Goal: Task Accomplishment & Management: Complete application form

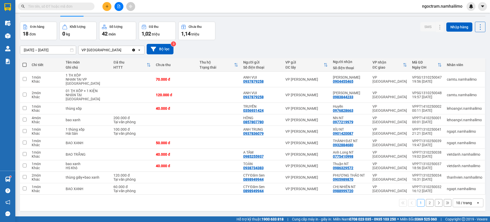
scroll to position [23, 0]
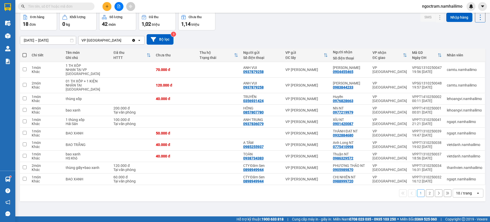
click at [426, 195] on button "2" at bounding box center [430, 193] width 8 height 8
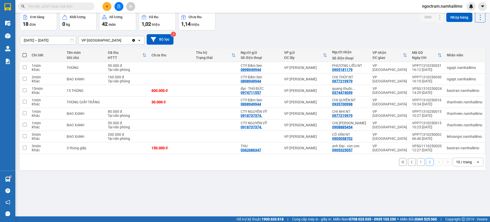
click at [417, 162] on button "1" at bounding box center [421, 162] width 8 height 8
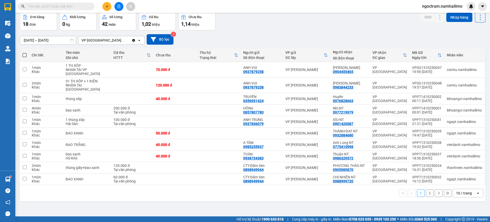
click at [426, 193] on button "2" at bounding box center [430, 193] width 8 height 8
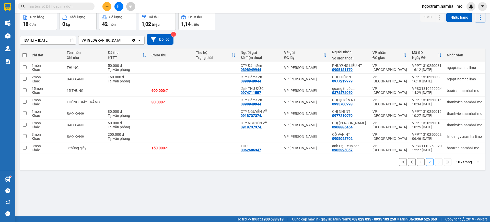
drag, startPoint x: 413, startPoint y: 154, endPoint x: 414, endPoint y: 158, distance: 3.7
click at [413, 154] on div "1 2 10 / trang open" at bounding box center [252, 162] width 465 height 16
click at [417, 161] on button "1" at bounding box center [421, 162] width 8 height 8
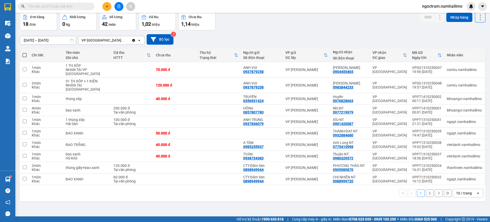
click at [426, 195] on button "2" at bounding box center [430, 193] width 8 height 8
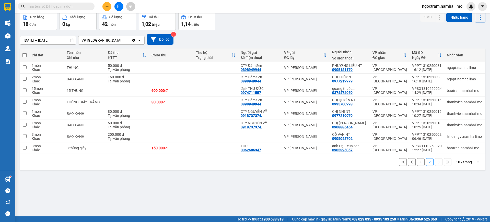
click at [417, 163] on button "1" at bounding box center [421, 162] width 8 height 8
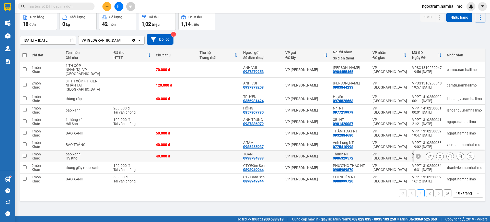
click at [371, 160] on td "VP [GEOGRAPHIC_DATA]" at bounding box center [390, 156] width 40 height 11
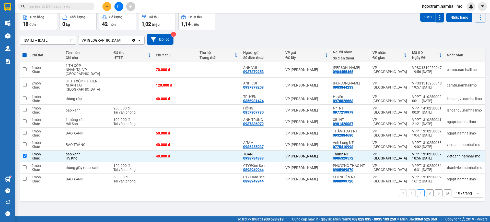
click at [426, 196] on button "2" at bounding box center [430, 193] width 8 height 8
checkbox input "false"
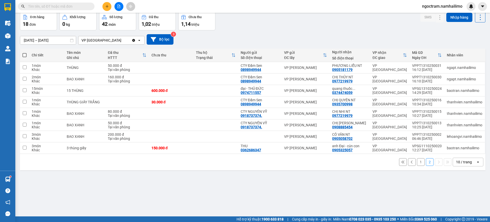
click at [417, 165] on button "1" at bounding box center [421, 162] width 8 height 8
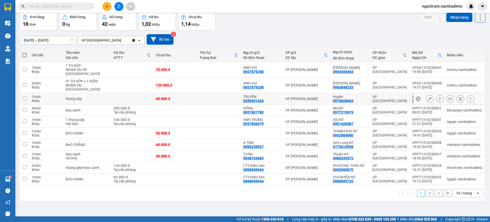
click at [359, 102] on div "Huyền 0976828663" at bounding box center [350, 99] width 34 height 8
checkbox input "true"
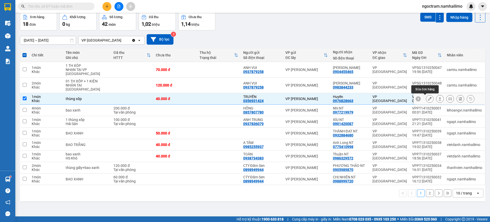
click at [428, 101] on icon at bounding box center [430, 99] width 4 height 4
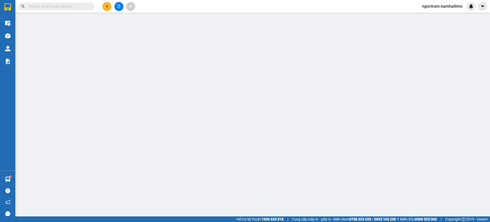
type input "0356931424"
type input "TRUYỀN"
type input "0976828663"
type input "Huyền"
type input "40.000"
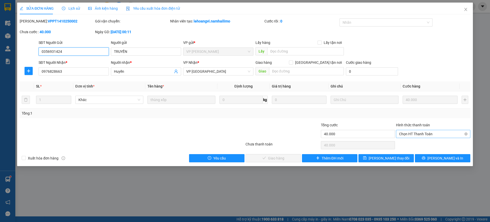
click at [434, 137] on span "Chọn HT Thanh Toán" at bounding box center [433, 134] width 68 height 8
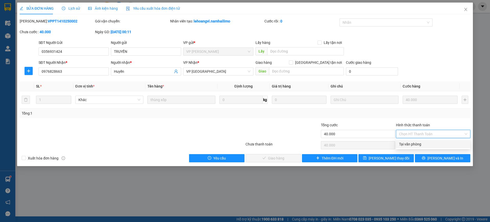
click at [435, 143] on div "Tại văn phòng" at bounding box center [433, 144] width 68 height 6
type input "0"
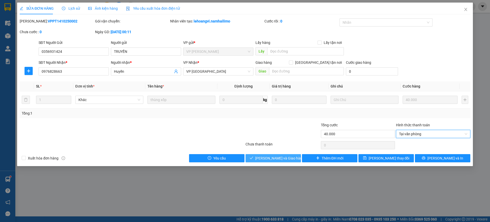
click at [267, 159] on span "[PERSON_NAME] và Giao hàng" at bounding box center [279, 158] width 49 height 6
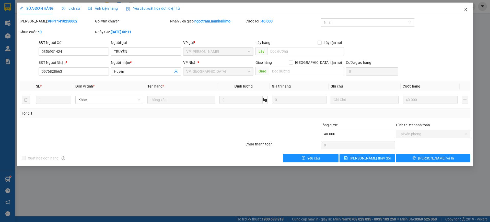
click at [464, 8] on icon "close" at bounding box center [465, 9] width 4 height 4
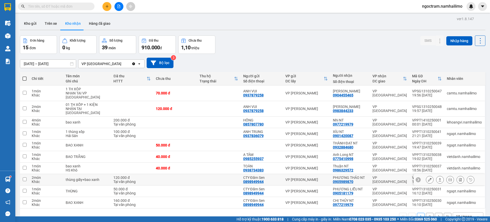
scroll to position [23, 0]
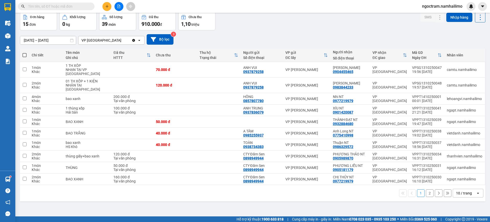
click at [426, 195] on button "2" at bounding box center [430, 193] width 8 height 8
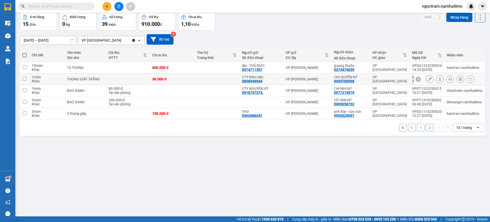
click at [334, 79] on div "0935700998" at bounding box center [344, 81] width 20 height 4
click at [428, 78] on icon at bounding box center [430, 79] width 4 height 4
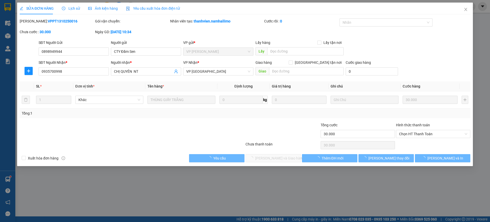
type input "0898949944"
type input "CTY Đầm Sen"
type input "0935700998"
type input "CHỊ QUYÊN NT"
type input "30.000"
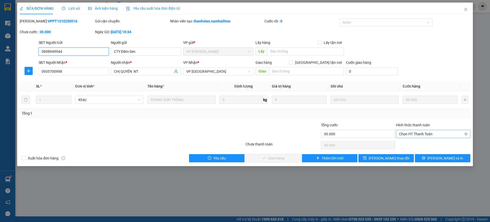
click at [435, 134] on span "Chọn HT Thanh Toán" at bounding box center [433, 134] width 68 height 8
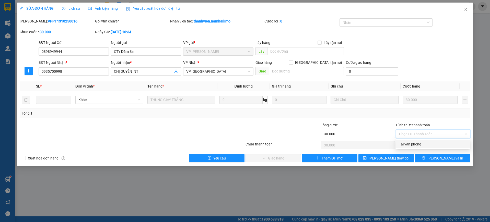
click at [434, 143] on div "Tại văn phòng" at bounding box center [433, 144] width 68 height 6
type input "0"
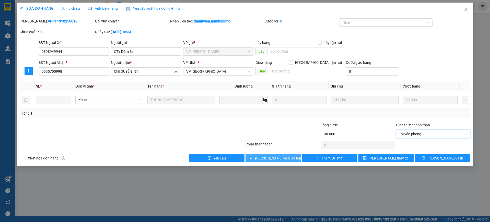
drag, startPoint x: 281, startPoint y: 159, endPoint x: 275, endPoint y: 159, distance: 5.6
click at [280, 159] on span "[PERSON_NAME] và Giao hàng" at bounding box center [279, 158] width 49 height 6
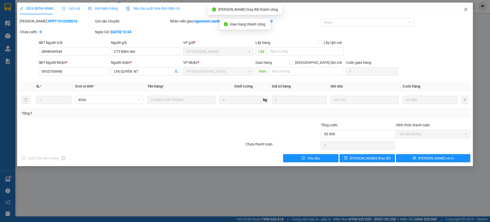
click at [465, 10] on icon "close" at bounding box center [465, 9] width 4 height 4
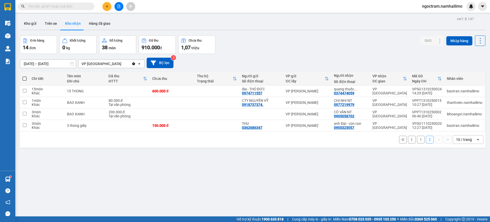
click at [419, 138] on button "1" at bounding box center [421, 140] width 8 height 8
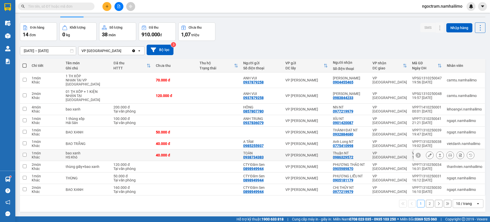
scroll to position [23, 0]
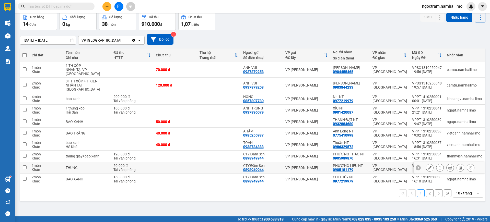
click at [368, 166] on td "PHƯƠNG LIỄU NT 0905181179" at bounding box center [350, 167] width 40 height 11
checkbox input "true"
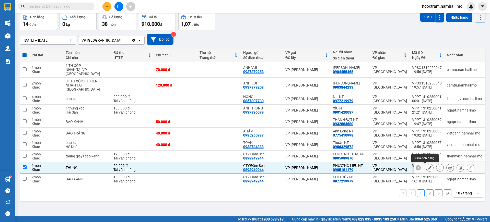
click at [428, 167] on icon at bounding box center [430, 168] width 4 height 4
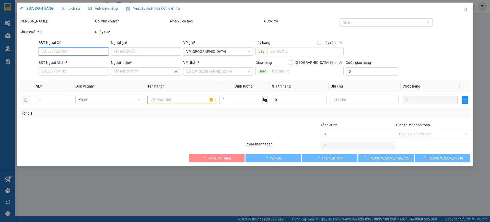
type input "0898949944"
type input "CTY Đầm Sen"
type input "0905181179"
type input "PHƯƠNG LIỄU NT"
type input "50.000"
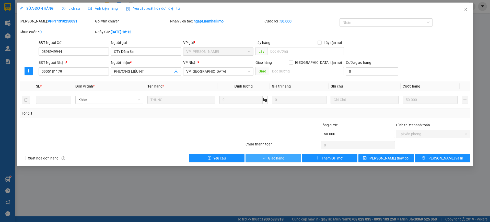
click at [283, 158] on span "Giao hàng" at bounding box center [276, 158] width 16 height 6
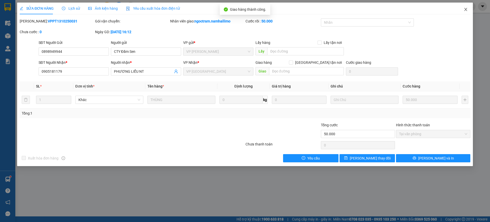
click at [465, 8] on icon "close" at bounding box center [465, 9] width 4 height 4
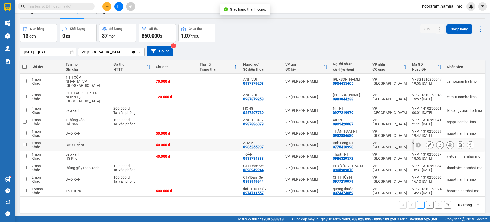
scroll to position [23, 0]
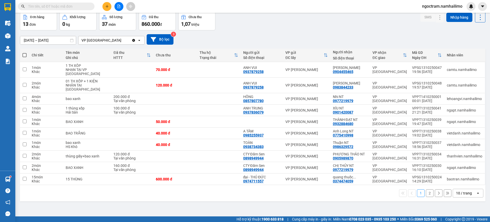
click at [426, 193] on button "2" at bounding box center [430, 193] width 8 height 8
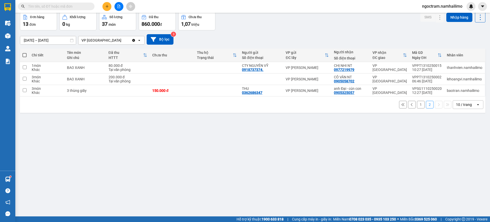
click at [417, 104] on button "1" at bounding box center [421, 105] width 8 height 8
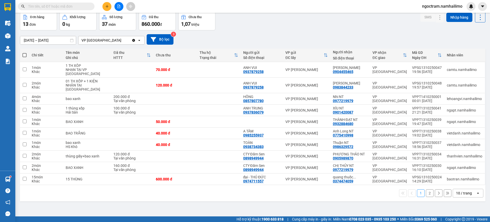
click at [426, 192] on button "2" at bounding box center [430, 193] width 8 height 8
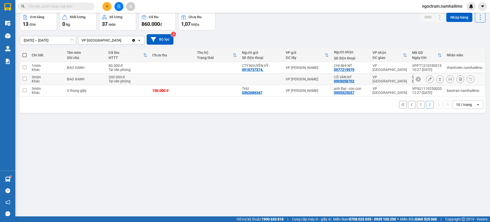
click at [401, 79] on div "VP [GEOGRAPHIC_DATA]" at bounding box center [389, 79] width 34 height 8
checkbox input "true"
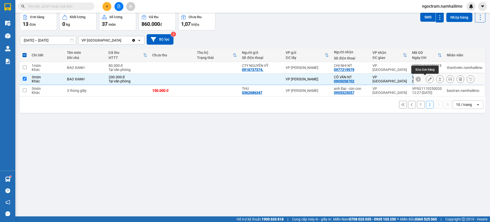
click at [428, 79] on icon at bounding box center [430, 79] width 4 height 4
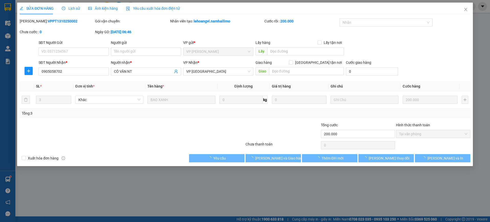
type input "0905058702"
type input "CÔ VÂN NT"
type input "200.000"
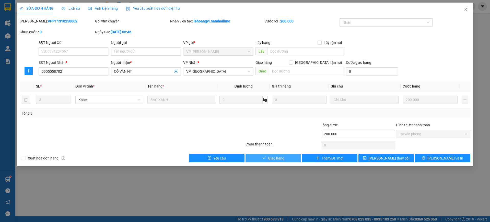
click at [282, 158] on span "Giao hàng" at bounding box center [276, 158] width 16 height 6
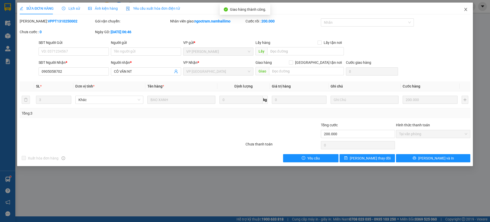
click at [465, 9] on icon "close" at bounding box center [465, 9] width 4 height 4
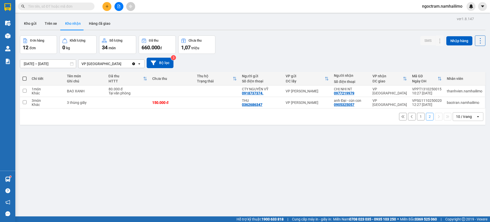
click at [417, 116] on button "1" at bounding box center [421, 117] width 8 height 8
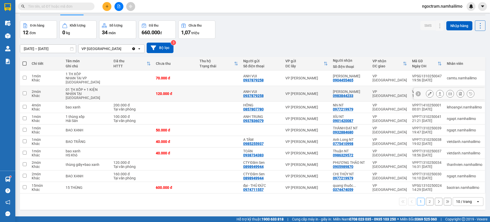
scroll to position [23, 0]
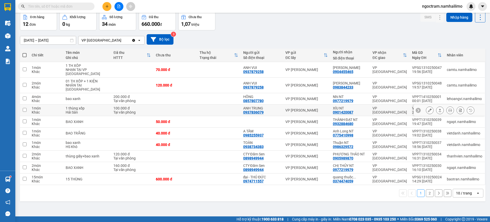
click at [311, 112] on div "VP [PERSON_NAME]" at bounding box center [306, 110] width 42 height 4
checkbox input "true"
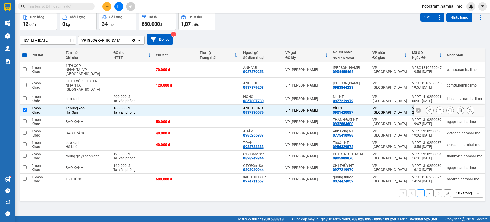
click at [428, 110] on icon at bounding box center [430, 110] width 4 height 4
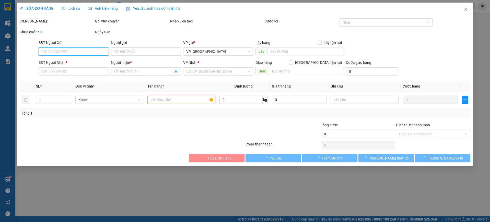
type input "0937836079"
type input "ANH TRUNG"
type input "0901420087"
type input "XÍU NT"
type input "100.000"
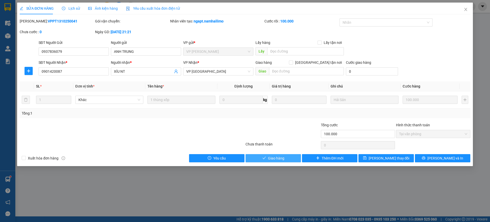
click at [279, 159] on span "Giao hàng" at bounding box center [276, 158] width 16 height 6
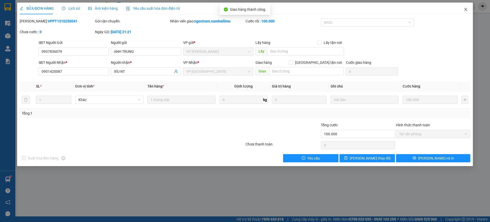
click at [464, 10] on icon "close" at bounding box center [465, 9] width 4 height 4
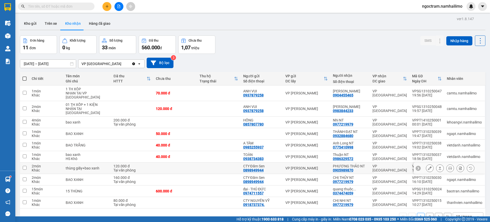
click at [153, 173] on td at bounding box center [175, 168] width 44 height 11
checkbox input "true"
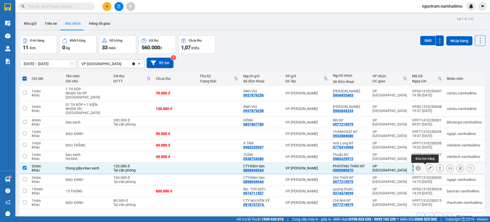
click at [428, 169] on icon at bounding box center [430, 168] width 4 height 4
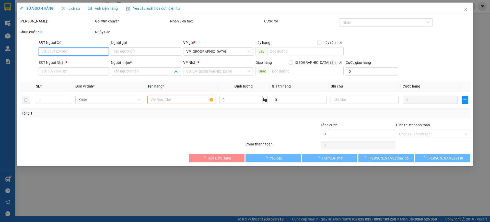
type input "0898949944"
type input "CTY Đầm Sen"
type input "0905989870"
type input "PHƯƠNG THẢO NT"
type input "120.000"
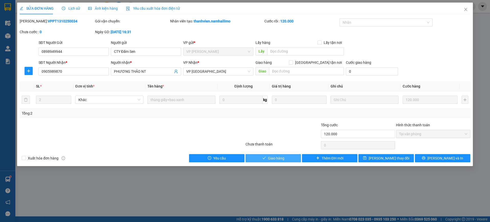
click at [279, 159] on span "Giao hàng" at bounding box center [276, 158] width 16 height 6
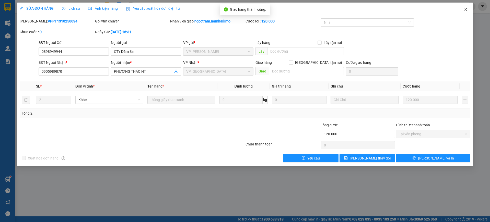
click at [465, 9] on icon "close" at bounding box center [465, 9] width 3 height 3
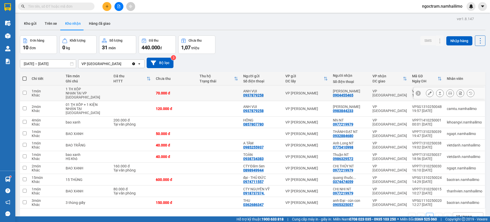
click at [251, 89] on div "ANH VUI" at bounding box center [261, 91] width 37 height 4
checkbox input "true"
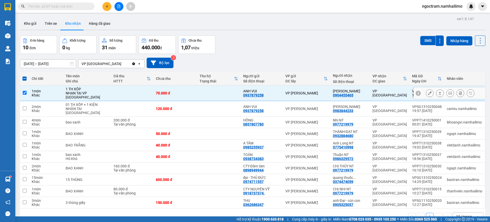
click at [428, 93] on icon at bounding box center [430, 93] width 4 height 4
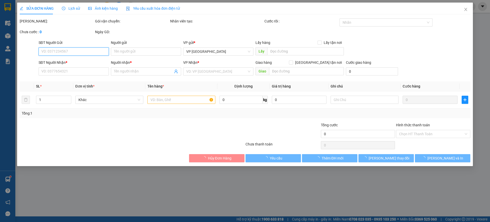
type input "0937879258"
type input "ANH VUI"
type input "0904455465"
type input "[PERSON_NAME]"
type input "70.000"
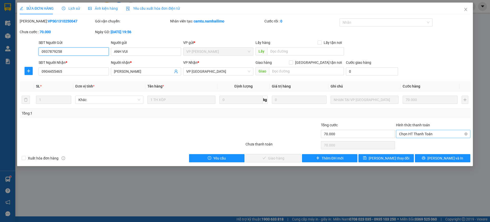
click at [420, 136] on span "Chọn HT Thanh Toán" at bounding box center [433, 134] width 68 height 8
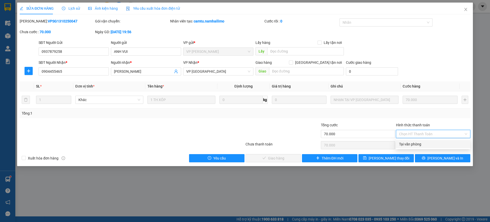
click at [416, 145] on div "Tại văn phòng" at bounding box center [433, 144] width 68 height 6
type input "0"
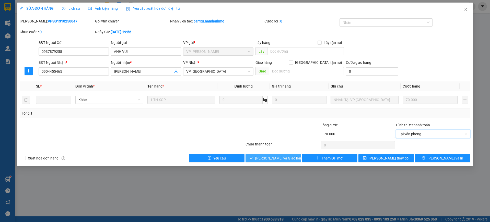
click at [282, 157] on span "[PERSON_NAME] và Giao hàng" at bounding box center [279, 158] width 49 height 6
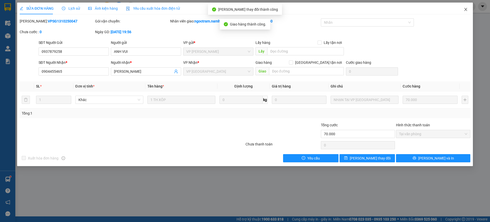
click at [466, 11] on icon "close" at bounding box center [465, 9] width 4 height 4
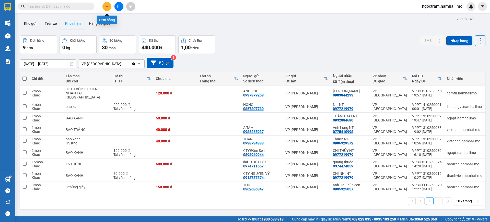
click at [104, 8] on button at bounding box center [106, 6] width 9 height 9
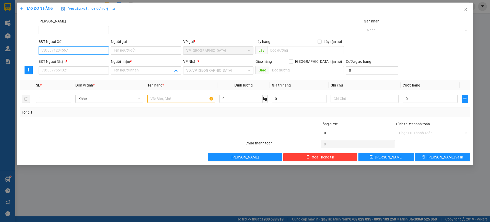
click at [76, 48] on input "SĐT Người Gửi" at bounding box center [74, 50] width 70 height 8
type input "0375373536"
click at [76, 63] on div "0375373536 - CÔ THẢO" at bounding box center [74, 61] width 64 height 6
type input "CÔ THẢO"
type input "0935942298"
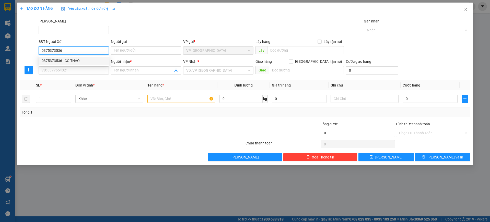
type input "long"
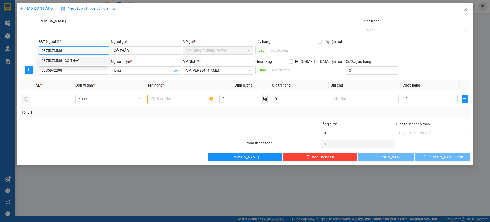
type input "50.000"
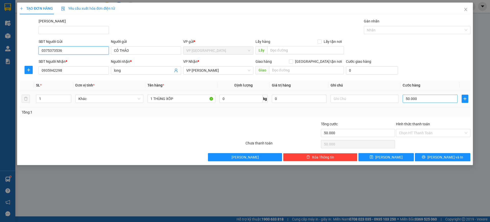
type input "0375373536"
click at [426, 102] on input "50.000" at bounding box center [429, 99] width 55 height 8
type input "4"
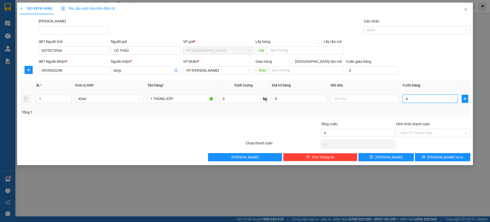
type input "40"
type input "400"
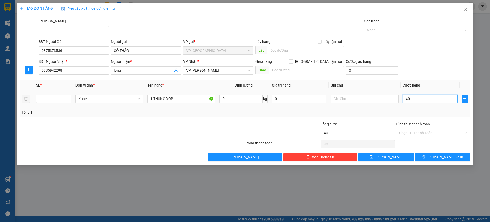
type input "400"
type input "4.000"
type input "40.000"
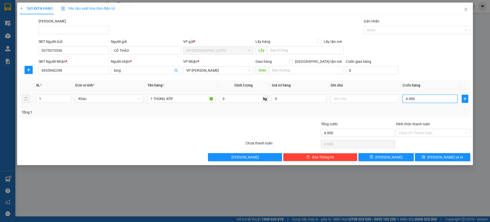
type input "40.000"
click at [446, 133] on input "Hình thức thanh toán" at bounding box center [431, 133] width 65 height 8
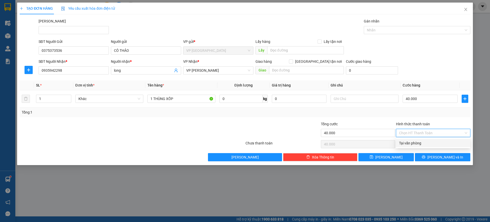
click at [442, 144] on div "Tại văn phòng" at bounding box center [433, 143] width 68 height 6
type input "0"
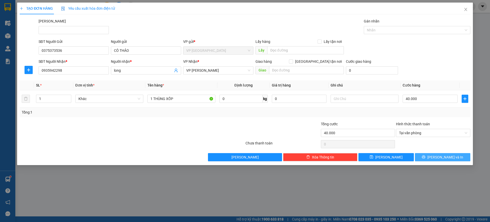
click at [442, 156] on span "[PERSON_NAME] và In" at bounding box center [445, 157] width 36 height 6
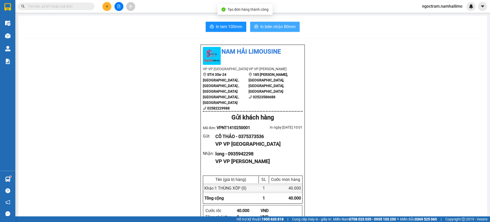
click at [281, 26] on span "In biên nhận 80mm" at bounding box center [277, 26] width 35 height 6
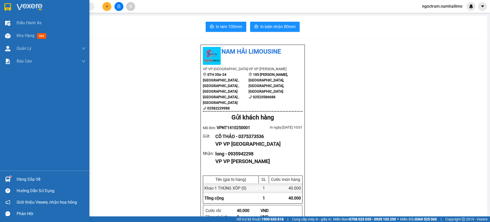
click at [9, 6] on img at bounding box center [7, 7] width 7 height 8
